Goal: Information Seeking & Learning: Learn about a topic

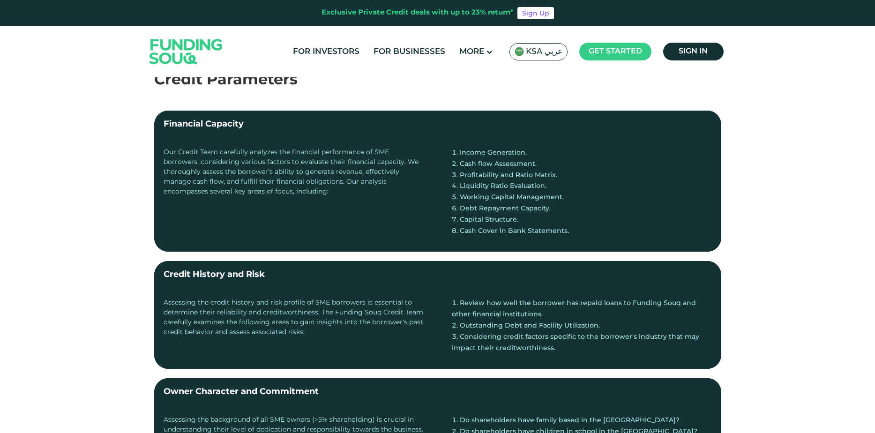
scroll to position [188, 0]
click at [387, 265] on label "Credit History and Risk" at bounding box center [437, 275] width 567 height 28
click at [0, 0] on input "Credit History and Risk" at bounding box center [0, 0] width 0 height 0
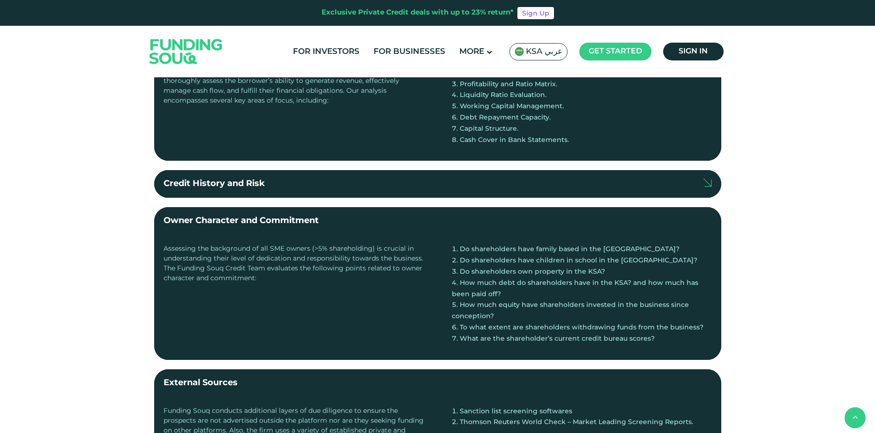
scroll to position [281, 0]
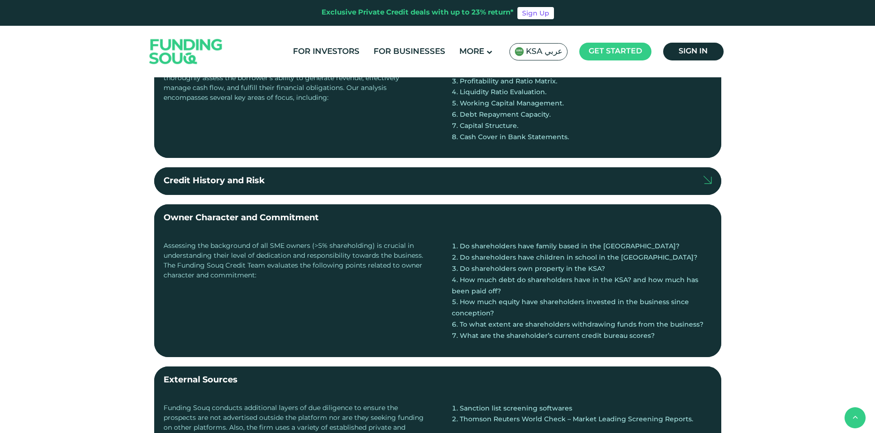
click at [360, 226] on label "Owner Character and Commitment" at bounding box center [437, 218] width 567 height 28
click at [0, 0] on input "Owner Character and Commitment" at bounding box center [0, 0] width 0 height 0
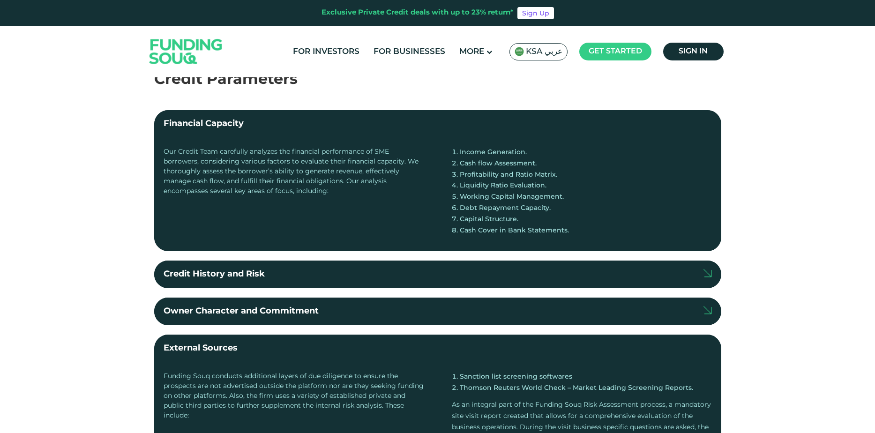
scroll to position [188, 0]
click at [388, 213] on div "Our Credit Team carefully analyzes the financial performance of SME borrowers, …" at bounding box center [294, 195] width 260 height 95
click at [386, 189] on div "Our Credit Team carefully analyzes the financial performance of SME borrowers, …" at bounding box center [294, 195] width 260 height 95
click at [231, 127] on div "Financial Capacity" at bounding box center [204, 124] width 80 height 13
click at [0, 0] on input "Financial Capacity" at bounding box center [0, 0] width 0 height 0
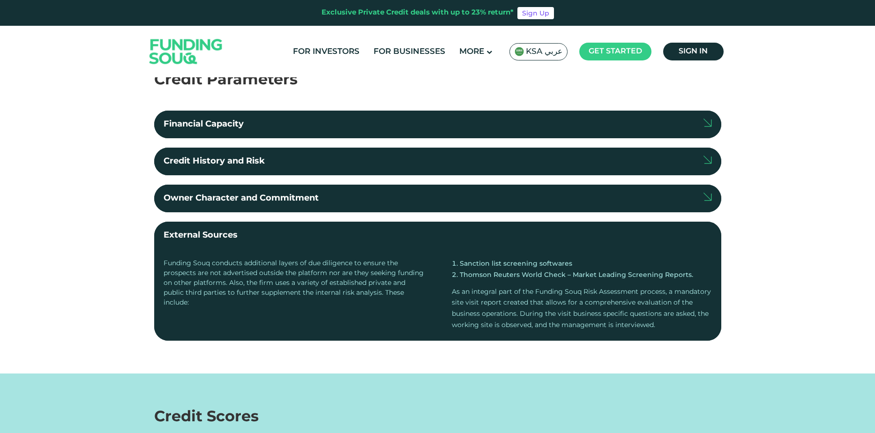
click at [420, 239] on label "External Sources" at bounding box center [437, 236] width 567 height 28
click at [0, 0] on input "External Sources" at bounding box center [0, 0] width 0 height 0
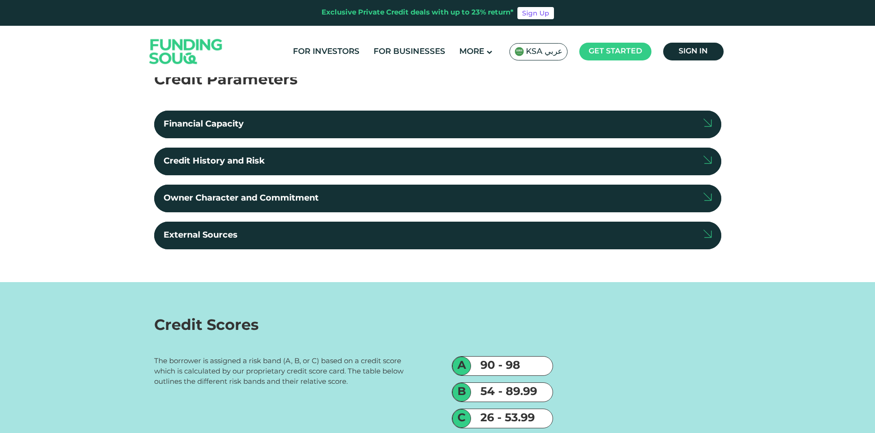
click at [433, 376] on div "The borrower is assigned a risk band (A, B, or C) based on a credit score which…" at bounding box center [437, 395] width 567 height 79
